Goal: Task Accomplishment & Management: Manage account settings

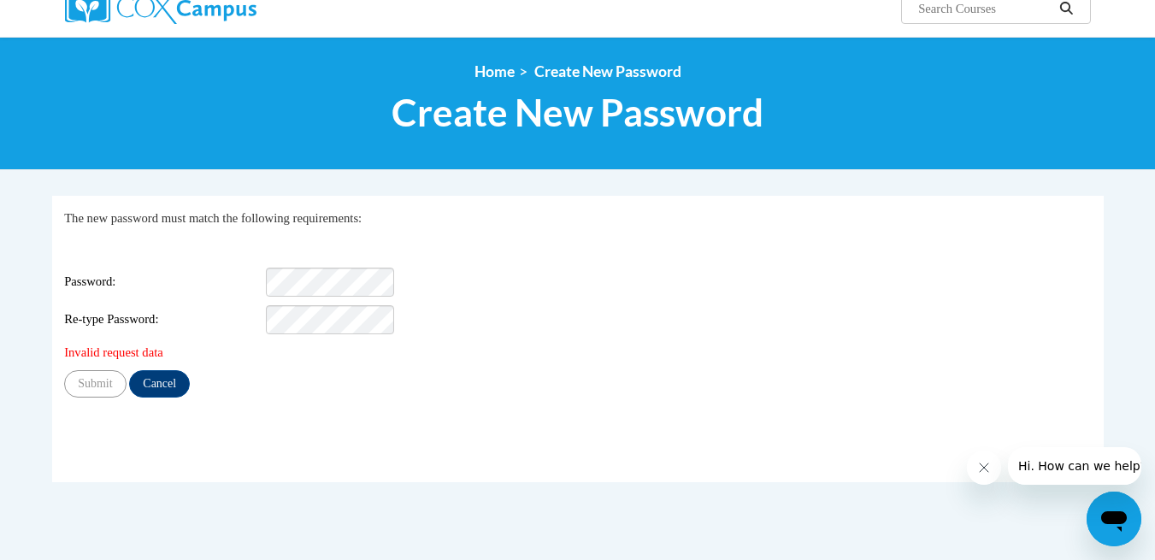
scroll to position [174, 0]
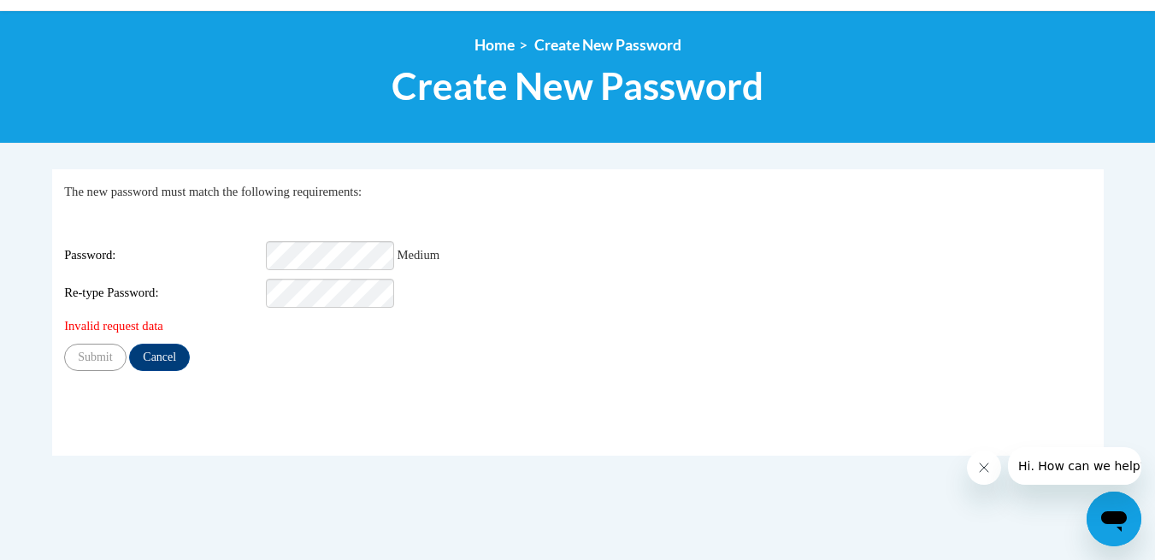
click at [281, 343] on div "My Password The new password must match the following requirements: Login: Pass…" at bounding box center [577, 277] width 1027 height 190
click at [172, 300] on div "Re-type Password:" at bounding box center [577, 293] width 1027 height 29
click at [183, 237] on div "Login: Password: Medium Re-type Password:" at bounding box center [577, 260] width 1027 height 95
click at [151, 253] on div "Password: Medium" at bounding box center [577, 255] width 1027 height 29
click at [228, 363] on div "Submit Cancel" at bounding box center [577, 357] width 1027 height 27
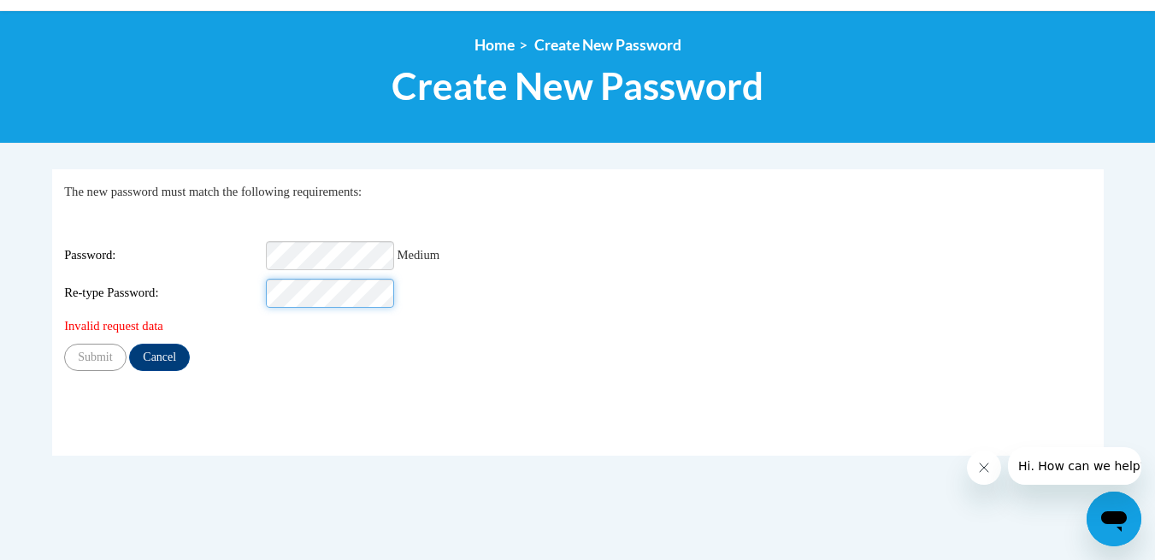
click at [156, 251] on div "Login: Password: Medium Re-type Password:" at bounding box center [577, 260] width 1027 height 95
click at [304, 371] on div "Submit Cancel" at bounding box center [577, 357] width 1027 height 27
click at [111, 301] on div "Re-type Password:" at bounding box center [577, 293] width 1027 height 29
click at [199, 428] on fieldset "My Password The new password must match the following requirements: Login: Pass…" at bounding box center [578, 312] width 1052 height 287
click at [117, 257] on div "Login: Password: Strongest Re-type Password:" at bounding box center [577, 260] width 1027 height 95
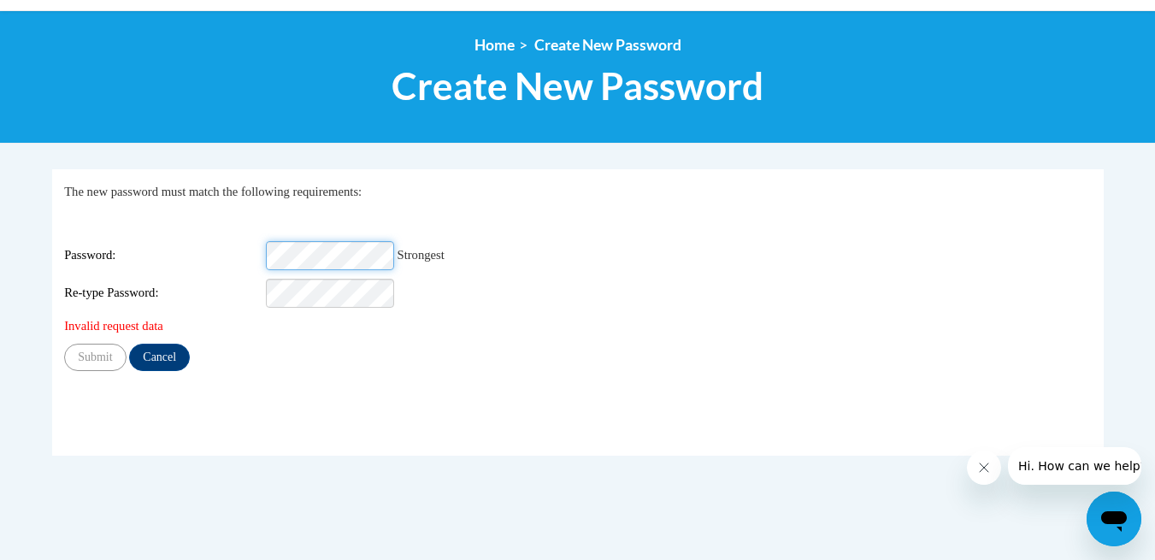
click at [114, 221] on div "Login: Password: Strongest Re-type Password:" at bounding box center [577, 260] width 1027 height 95
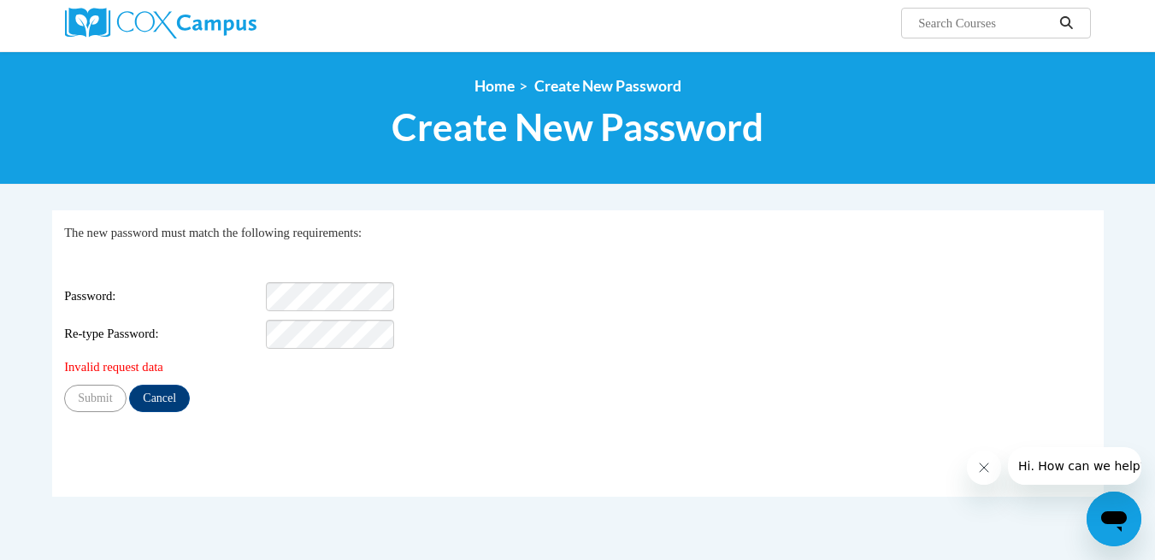
scroll to position [131, 0]
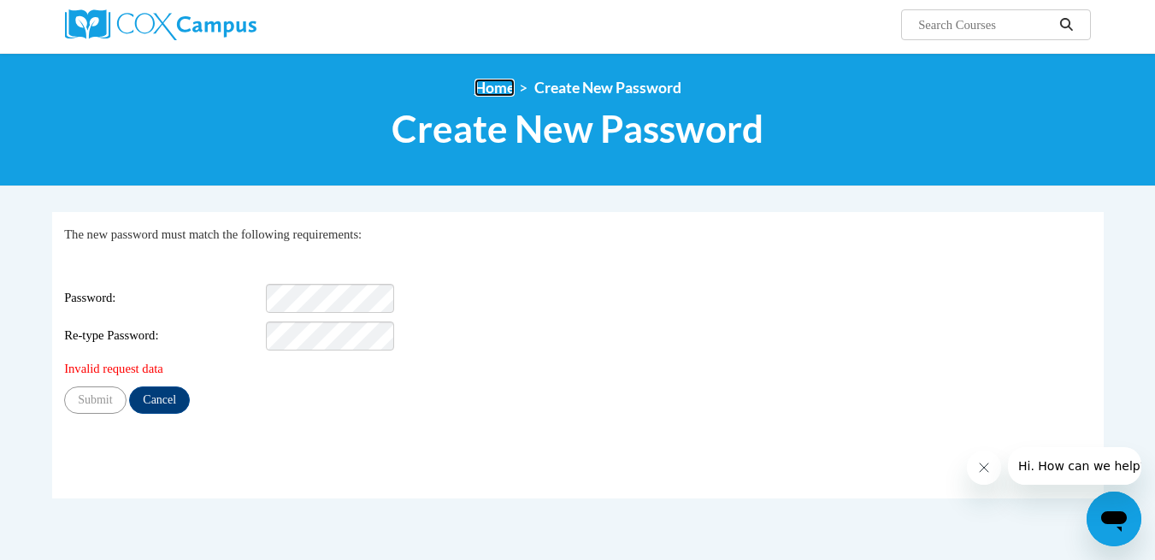
click at [483, 86] on link "Home" at bounding box center [495, 88] width 40 height 18
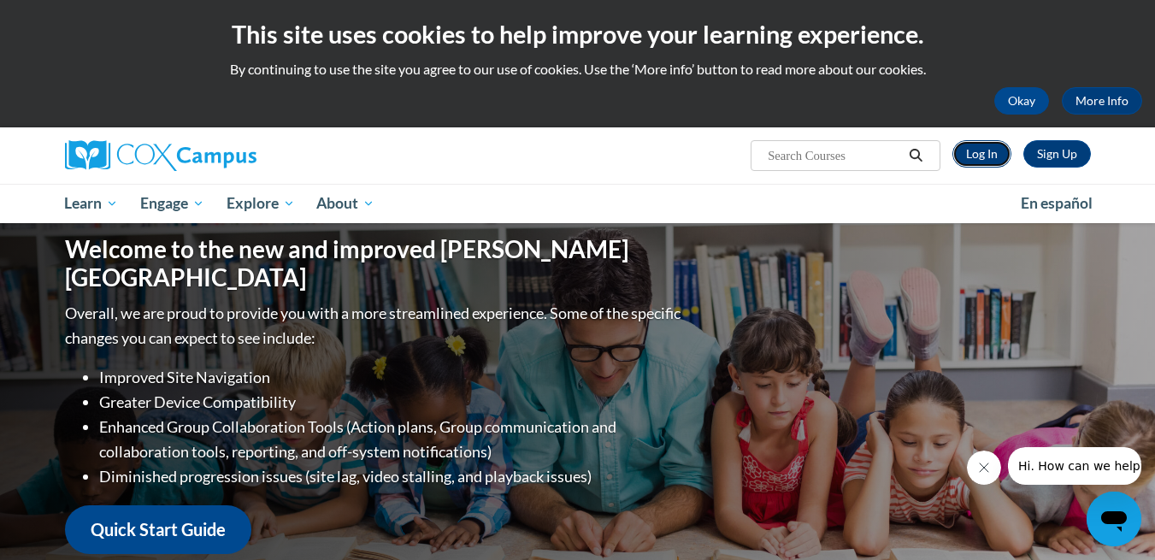
click at [982, 161] on link "Log In" at bounding box center [982, 153] width 59 height 27
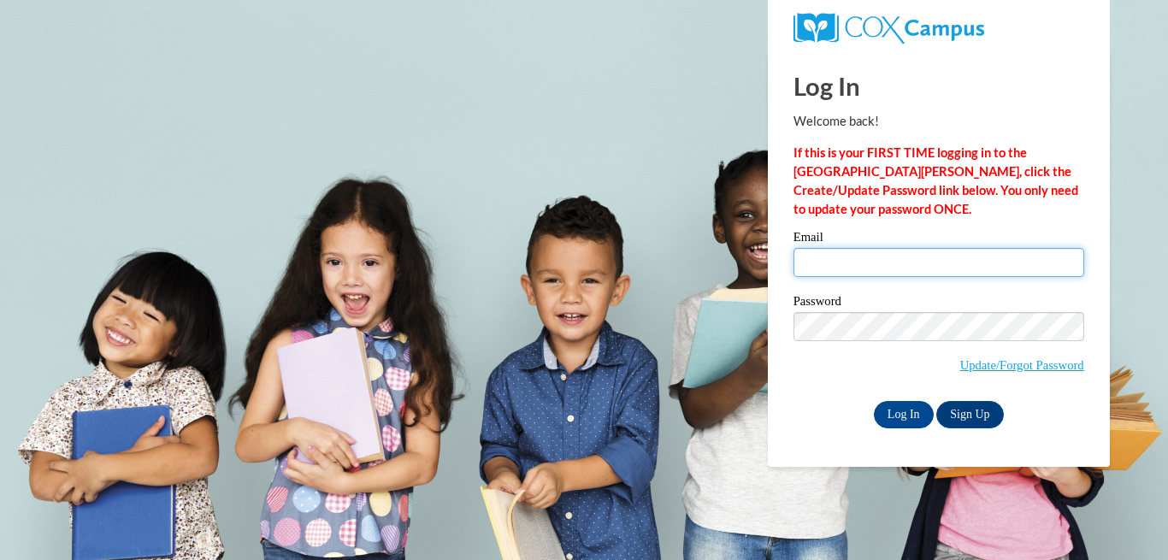
click at [913, 270] on input "Email" at bounding box center [939, 262] width 291 height 29
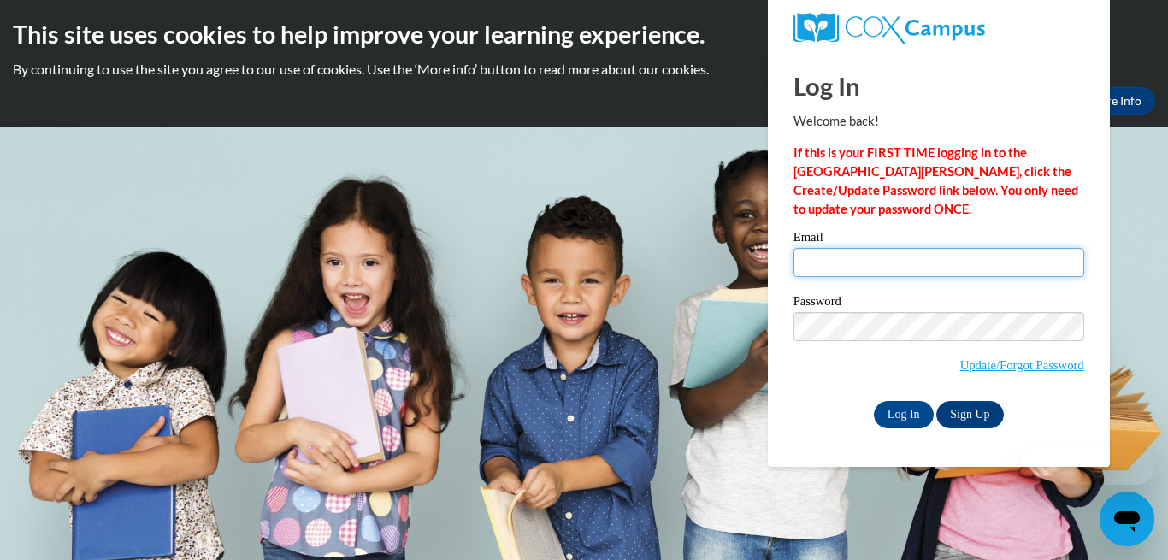
type input "christopher.stewart@wilkinson.k12.ga.us"
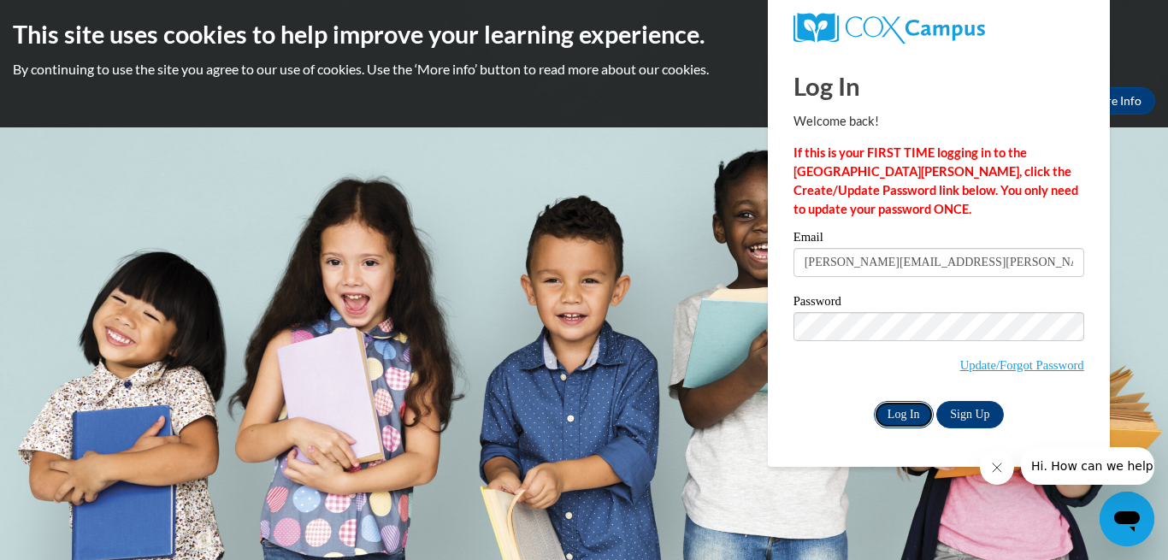
click at [895, 401] on input "Log In" at bounding box center [904, 414] width 60 height 27
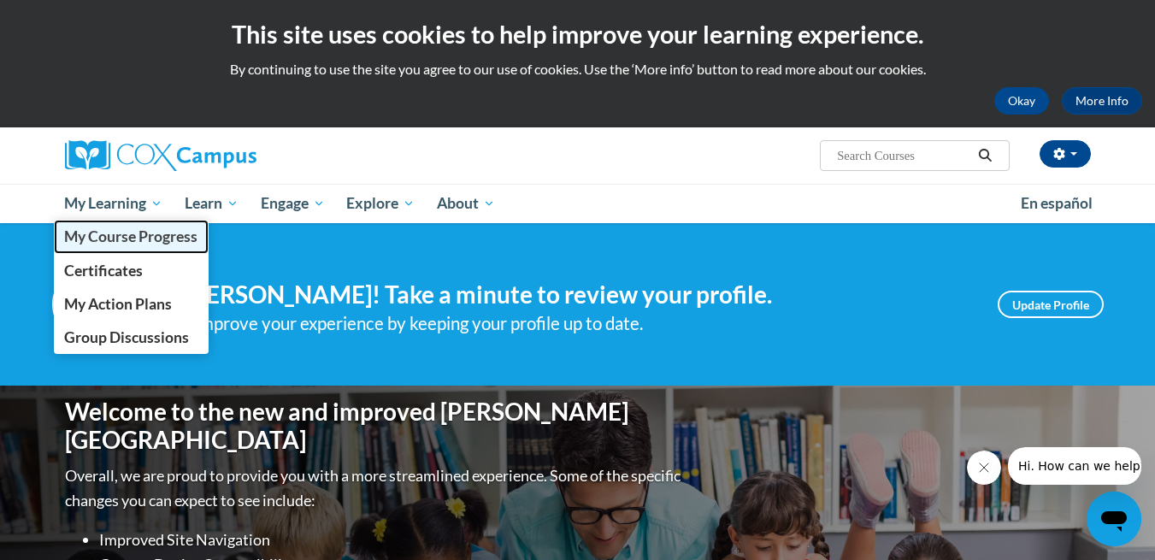
click at [139, 237] on span "My Course Progress" at bounding box center [130, 236] width 133 height 18
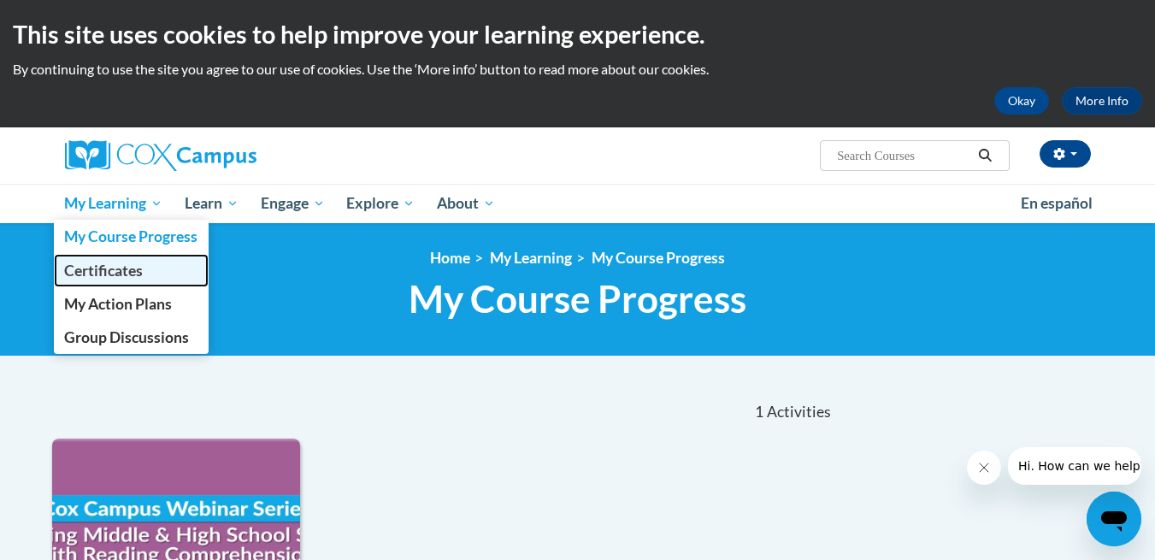
click at [133, 270] on span "Certificates" at bounding box center [103, 271] width 79 height 18
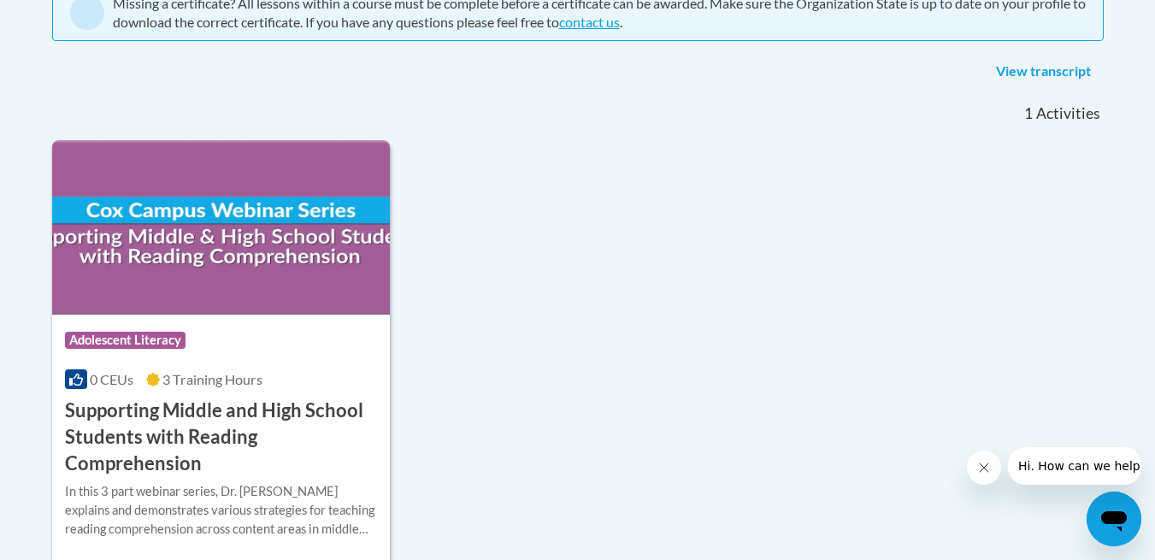
scroll to position [399, 0]
